Goal: Task Accomplishment & Management: Use online tool/utility

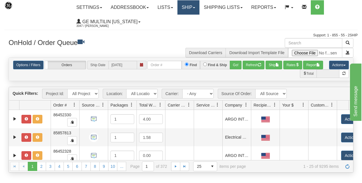
click at [196, 5] on link "Ship" at bounding box center [188, 7] width 22 height 14
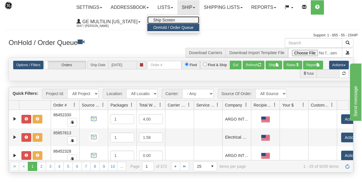
click at [165, 20] on span "Ship Screen" at bounding box center [164, 20] width 22 height 5
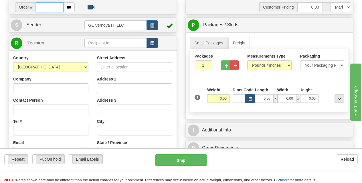
scroll to position [57, 0]
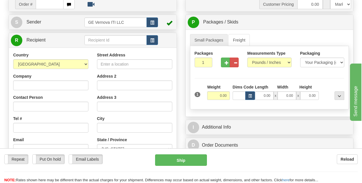
click at [87, 59] on div "Country AFGHANISTAN ALAND ISLANDS ALBANIA ALGERIA AMERICAN SAMOA ANDORRA ANGOLA…" at bounding box center [50, 60] width 75 height 17
click at [85, 65] on select "AFGHANISTAN ALAND ISLANDS ALBANIA ALGERIA AMERICAN SAMOA ANDORRA ANGOLA ANGUILL…" at bounding box center [50, 64] width 75 height 10
select select "CA"
click at [13, 59] on select "AFGHANISTAN ALAND ISLANDS ALBANIA ALGERIA AMERICAN SAMOA ANDORRA ANGOLA ANGUILL…" at bounding box center [50, 64] width 75 height 10
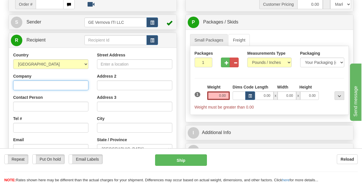
click at [39, 86] on input "Company" at bounding box center [50, 85] width 75 height 10
type input "xxxxx"
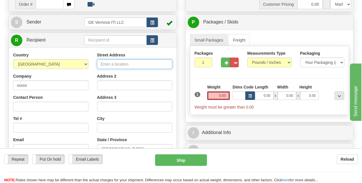
click at [105, 60] on input "Street Address" at bounding box center [134, 64] width 75 height 10
paste input "10960 274 STREET"
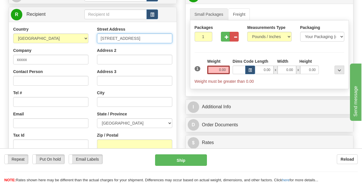
scroll to position [86, 0]
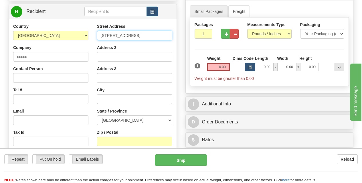
type input "10960 274 STREET"
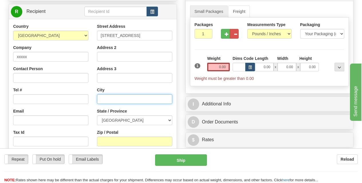
click at [110, 98] on input "text" at bounding box center [134, 99] width 75 height 10
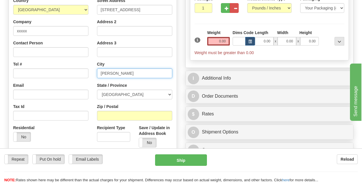
scroll to position [114, 0]
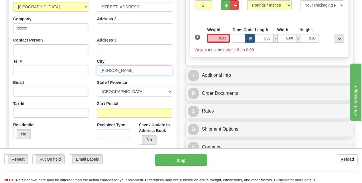
type input "Acheson"
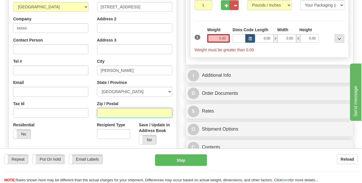
click at [106, 114] on input "Zip / Postal" at bounding box center [134, 113] width 75 height 10
paste input "T7X 6P7"
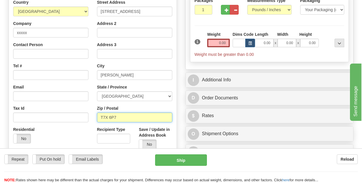
scroll to position [86, 0]
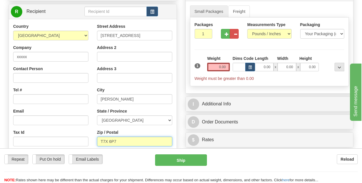
type input "T7X 6P7"
drag, startPoint x: 214, startPoint y: 68, endPoint x: 240, endPoint y: 67, distance: 25.2
click at [240, 67] on div "1 Weight 0.00 Dims Code 0.00" at bounding box center [269, 68] width 153 height 26
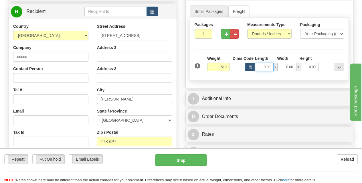
type input "510.00"
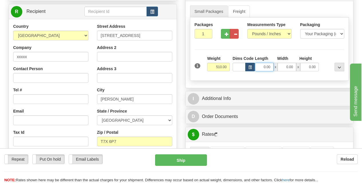
drag, startPoint x: 261, startPoint y: 66, endPoint x: 287, endPoint y: 67, distance: 25.7
click at [287, 67] on div "0.00 x 0.00 x 0.00" at bounding box center [287, 67] width 64 height 9
type input "24.00"
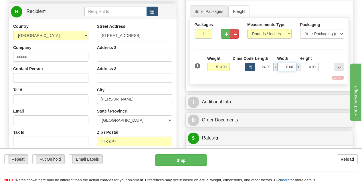
drag, startPoint x: 285, startPoint y: 68, endPoint x: 310, endPoint y: 66, distance: 24.9
click at [310, 66] on div "24.00 x 0.00 x 0.00" at bounding box center [287, 67] width 64 height 9
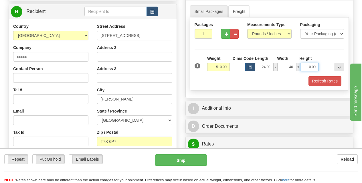
type input "40.00"
drag, startPoint x: 309, startPoint y: 67, endPoint x: 325, endPoint y: 67, distance: 16.3
click at [325, 67] on div "1 Weight 510.00 Dims Code x" at bounding box center [269, 65] width 153 height 20
type input "24.00"
click at [323, 76] on div "Packaging Your Packaging (customer supplied) Envelope (carrier supplied) Pack (…" at bounding box center [276, 76] width 140 height 0
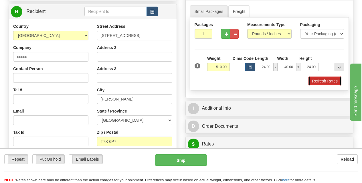
click at [321, 80] on button "Refresh Rates" at bounding box center [324, 81] width 33 height 10
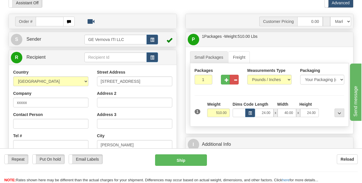
scroll to position [39, 0]
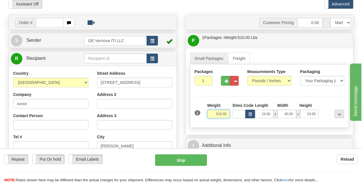
drag, startPoint x: 213, startPoint y: 114, endPoint x: 246, endPoint y: 115, distance: 33.2
click at [246, 115] on div "1 Weight 510.00 Dims Code x" at bounding box center [269, 112] width 153 height 20
type input "680.00"
drag, startPoint x: 261, startPoint y: 113, endPoint x: 282, endPoint y: 114, distance: 20.9
click at [282, 114] on div "24.00 x 40.00 x 24.00" at bounding box center [287, 114] width 64 height 9
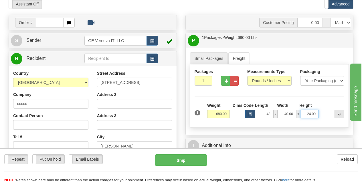
type input "48.00"
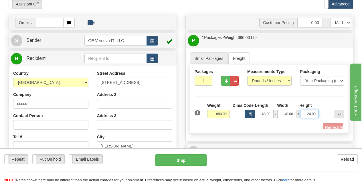
drag, startPoint x: 306, startPoint y: 114, endPoint x: 320, endPoint y: 114, distance: 14.3
click at [320, 114] on div "1 Weight 680.00 Dims Code x" at bounding box center [269, 112] width 153 height 20
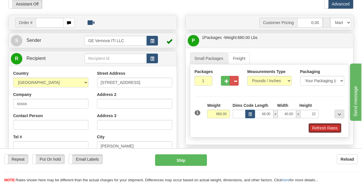
type input "22.00"
click at [321, 131] on button "Refresh Rates" at bounding box center [324, 128] width 33 height 10
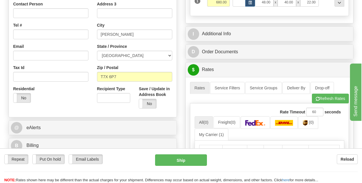
scroll to position [153, 0]
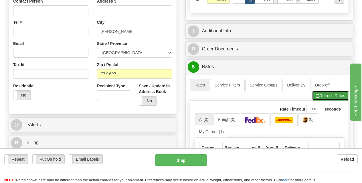
click at [330, 97] on button "Refresh Rates" at bounding box center [330, 96] width 37 height 10
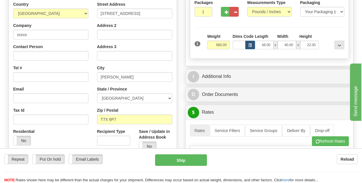
scroll to position [61, 0]
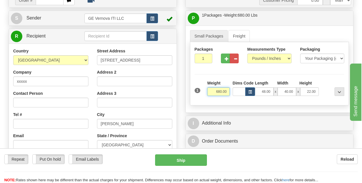
drag, startPoint x: 208, startPoint y: 91, endPoint x: 230, endPoint y: 92, distance: 21.5
click at [230, 92] on div "Weight 680.00" at bounding box center [218, 90] width 25 height 20
type input "1954.00"
drag, startPoint x: 306, startPoint y: 92, endPoint x: 321, endPoint y: 91, distance: 14.3
click at [321, 91] on div "1 Weight 1954.00 Dims Code x" at bounding box center [269, 90] width 153 height 20
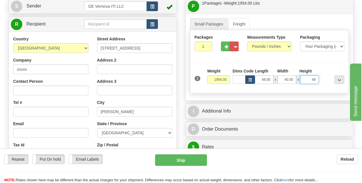
scroll to position [90, 0]
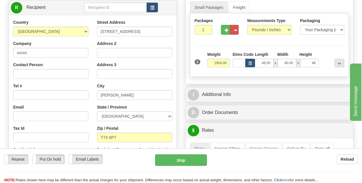
type input "48.00"
click at [325, 51] on div "Packages 1 1 Measurements Type" at bounding box center [269, 44] width 159 height 63
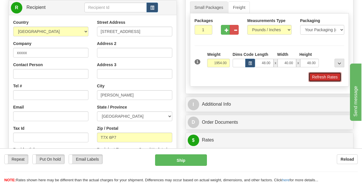
click at [322, 75] on button "Refresh Rates" at bounding box center [324, 77] width 33 height 10
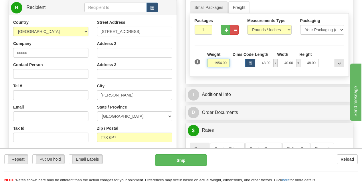
drag, startPoint x: 214, startPoint y: 63, endPoint x: 232, endPoint y: 64, distance: 18.6
click at [232, 64] on div "1 Weight 1954.00 Dims Code x" at bounding box center [269, 61] width 153 height 20
type input "1606.00"
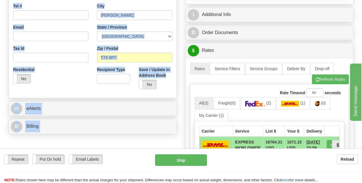
scroll to position [171, 0]
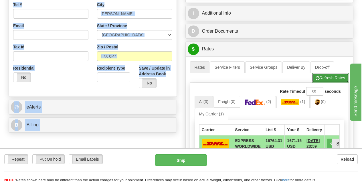
click at [332, 78] on button "Refresh Rates" at bounding box center [330, 78] width 37 height 10
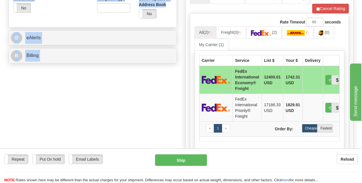
scroll to position [257, 0]
